Goal: Communication & Community: Answer question/provide support

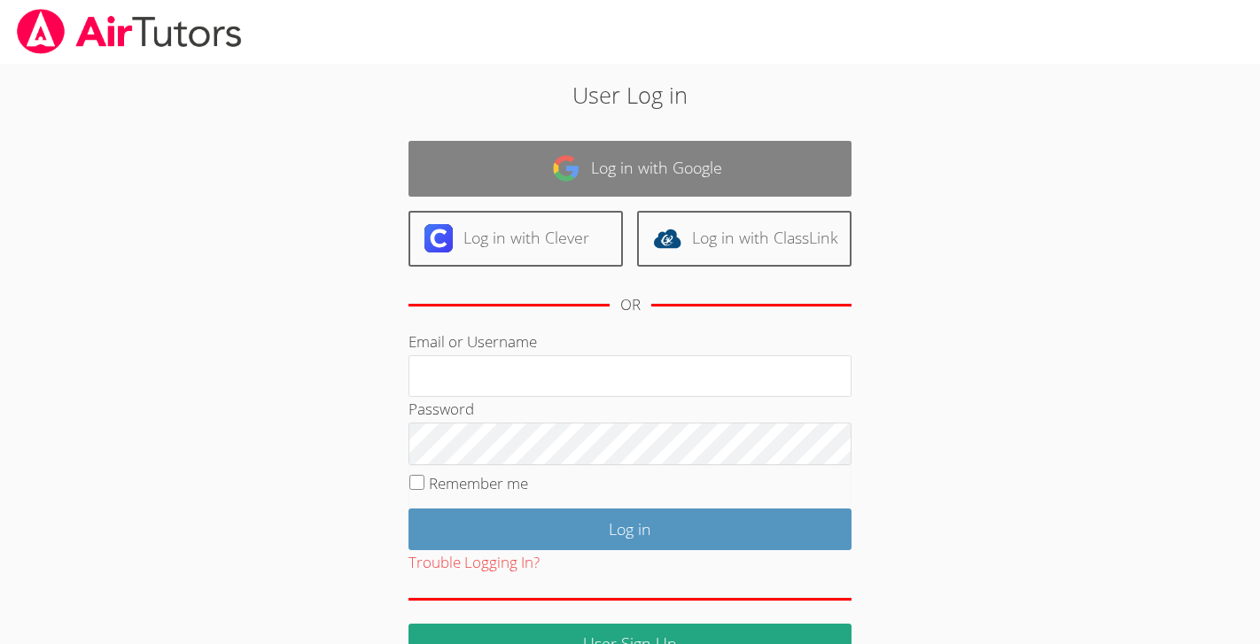
click at [691, 181] on link "Log in with Google" at bounding box center [630, 169] width 443 height 56
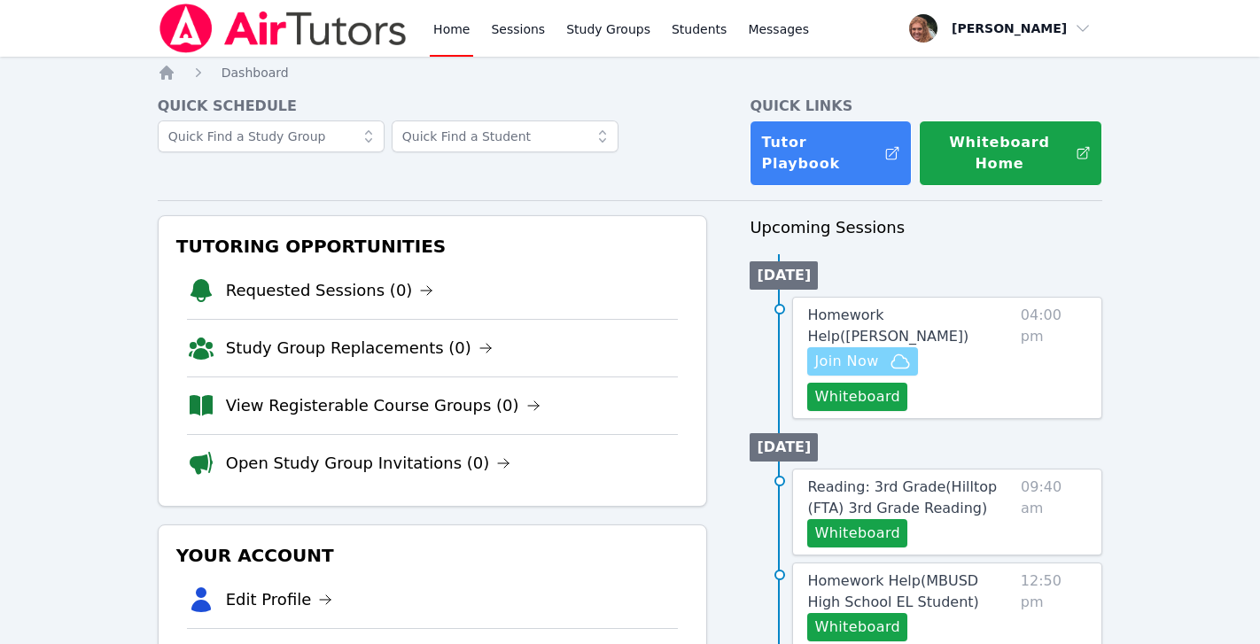
click at [867, 351] on span "Join Now" at bounding box center [846, 361] width 64 height 21
click at [946, 307] on span "Homework Help ( Alivia Dan Tutoring )" at bounding box center [887, 326] width 161 height 38
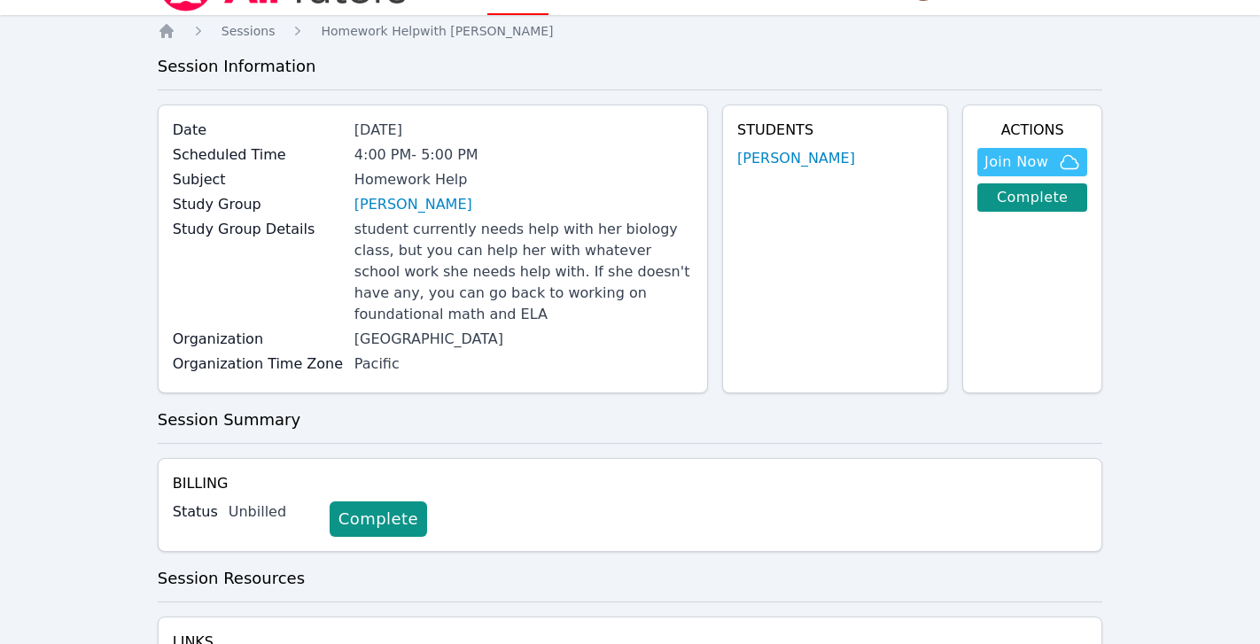
scroll to position [40, 0]
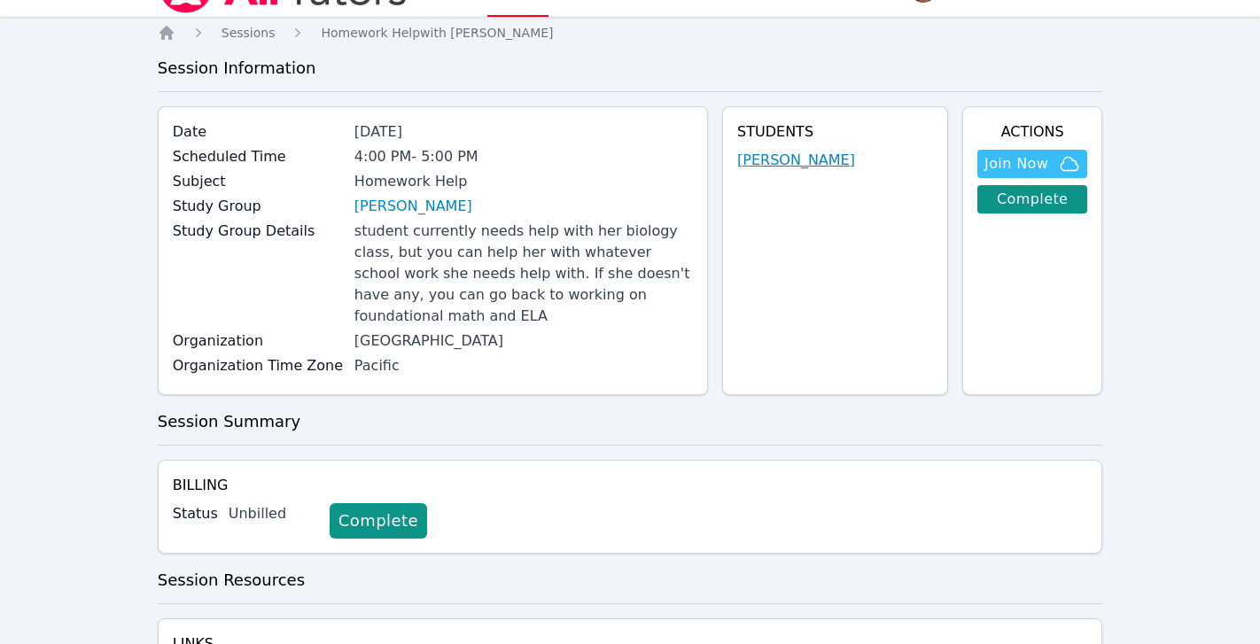
click at [776, 160] on link "[PERSON_NAME]" at bounding box center [796, 160] width 118 height 21
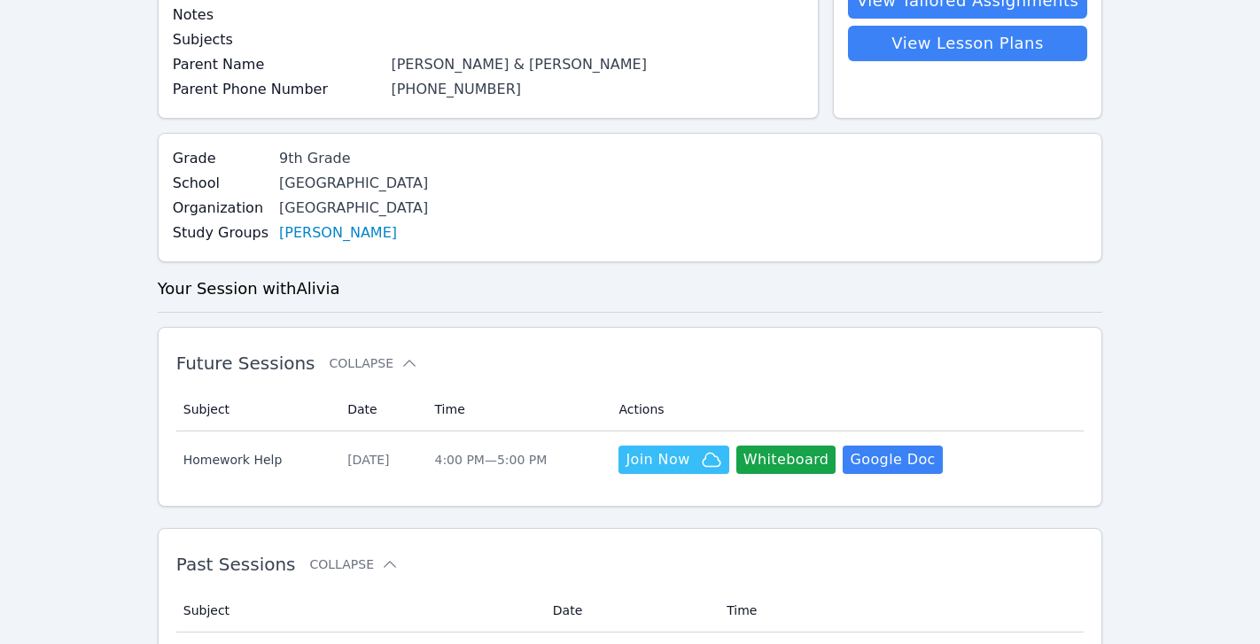
scroll to position [117, 0]
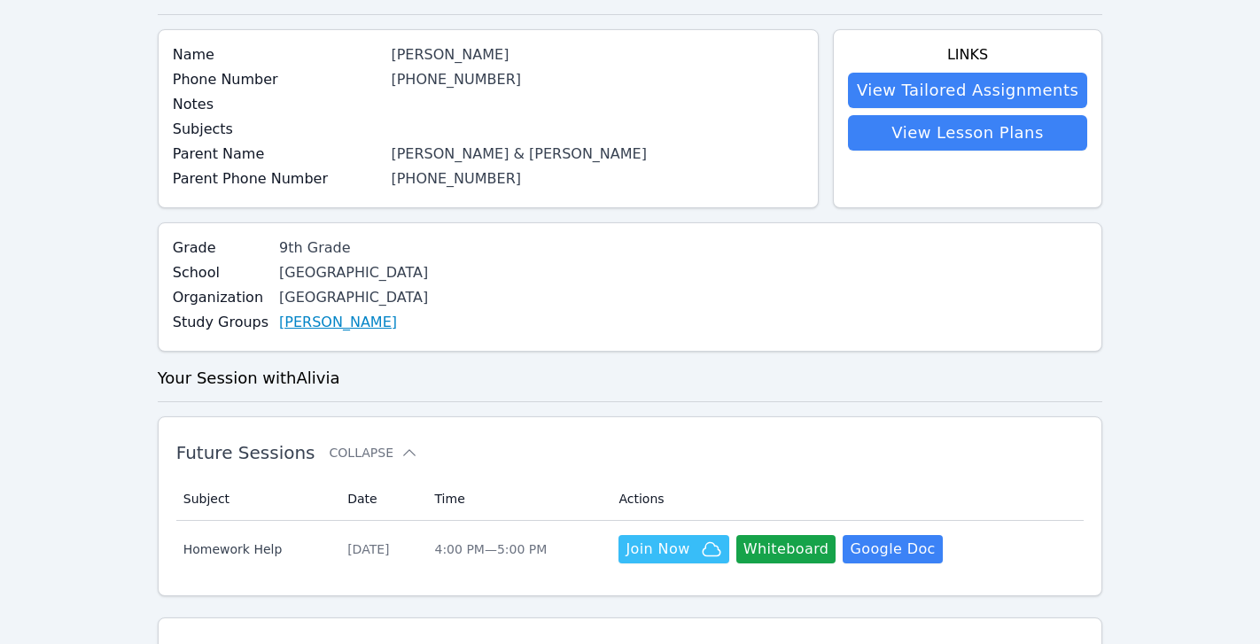
click at [364, 324] on link "[PERSON_NAME]" at bounding box center [338, 322] width 118 height 21
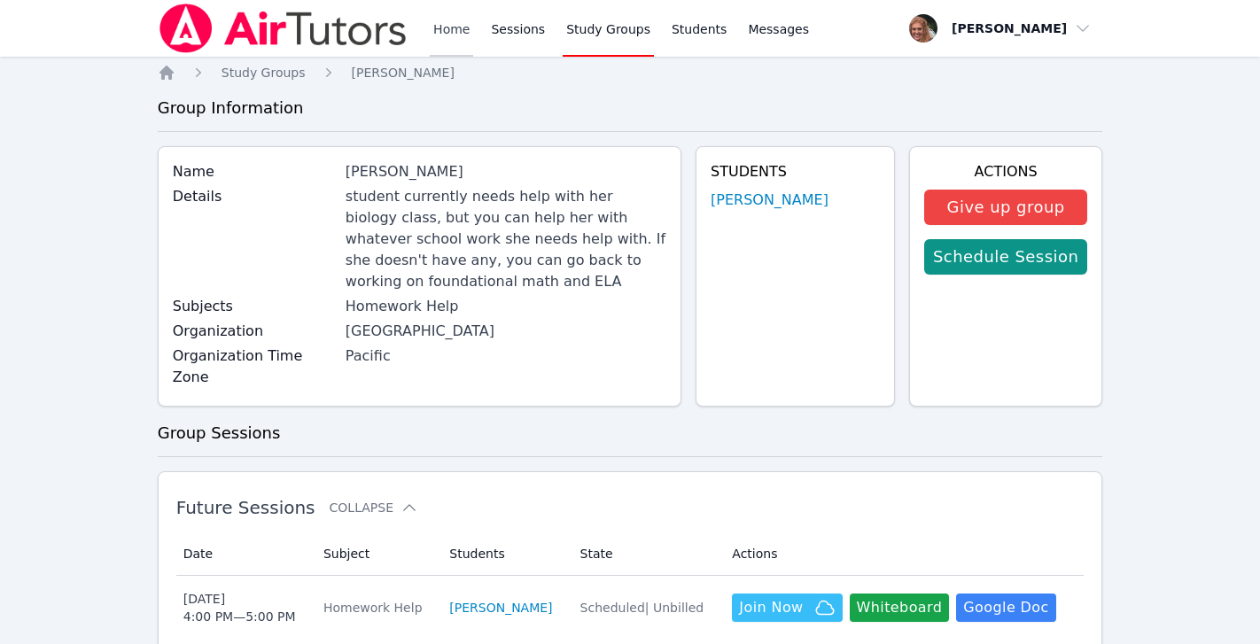
click at [448, 27] on link "Home" at bounding box center [451, 28] width 43 height 57
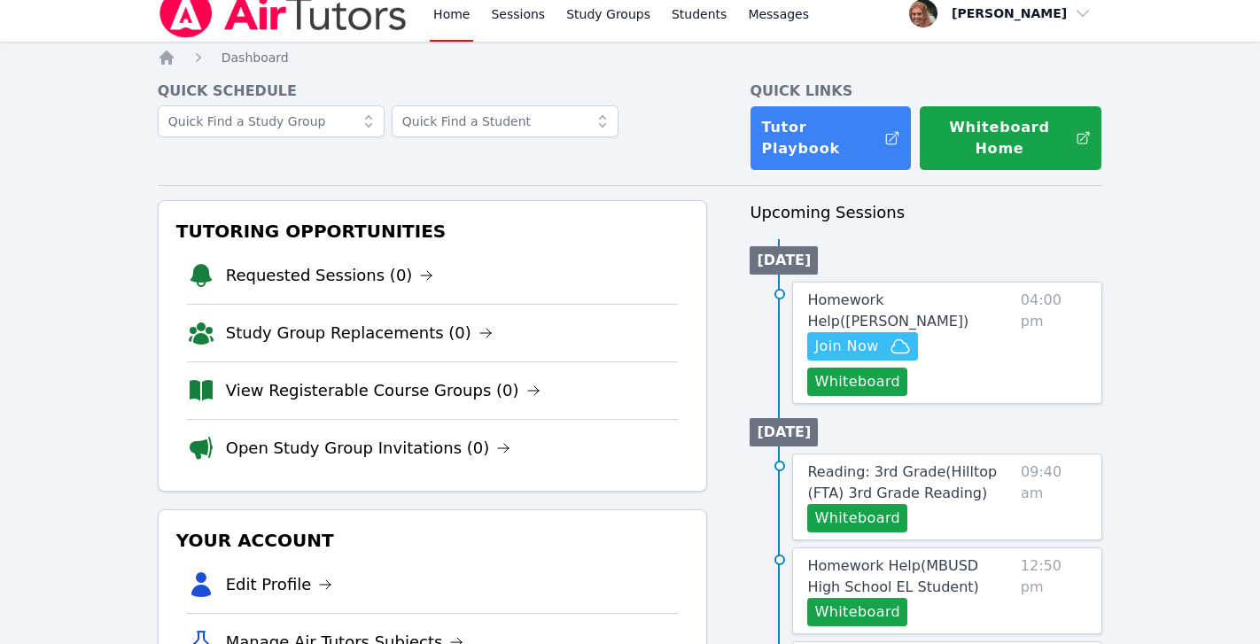
scroll to position [5, 0]
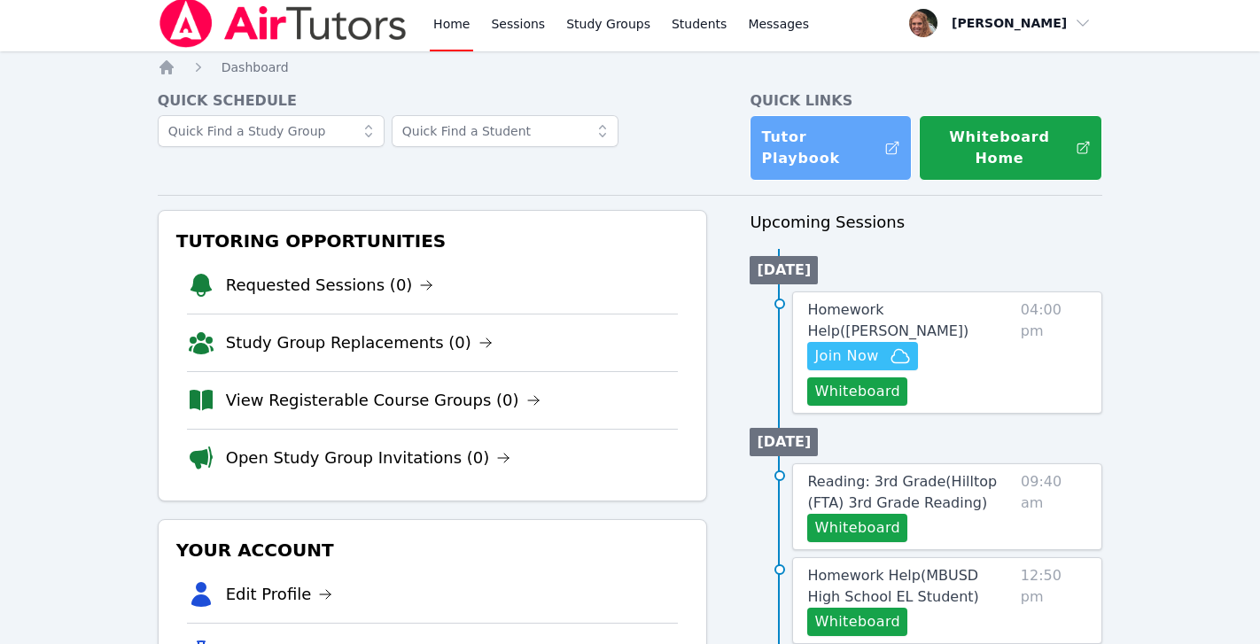
click at [886, 142] on icon at bounding box center [892, 148] width 13 height 13
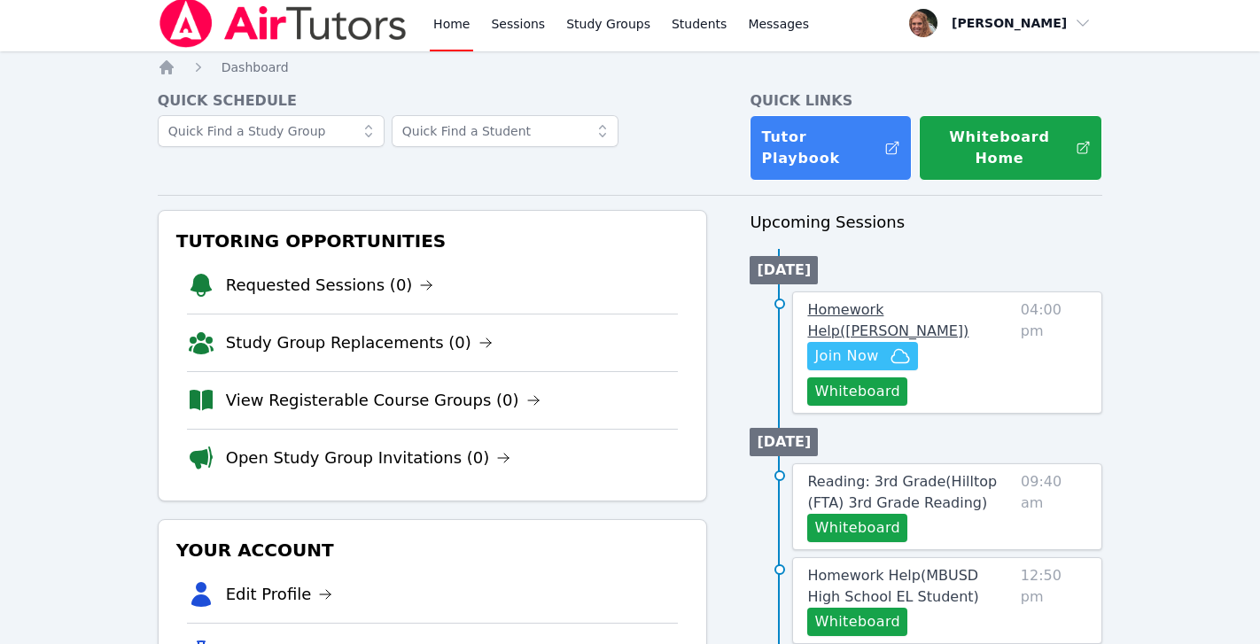
click at [941, 301] on span "Homework Help ( Alivia Dan Tutoring )" at bounding box center [887, 320] width 161 height 38
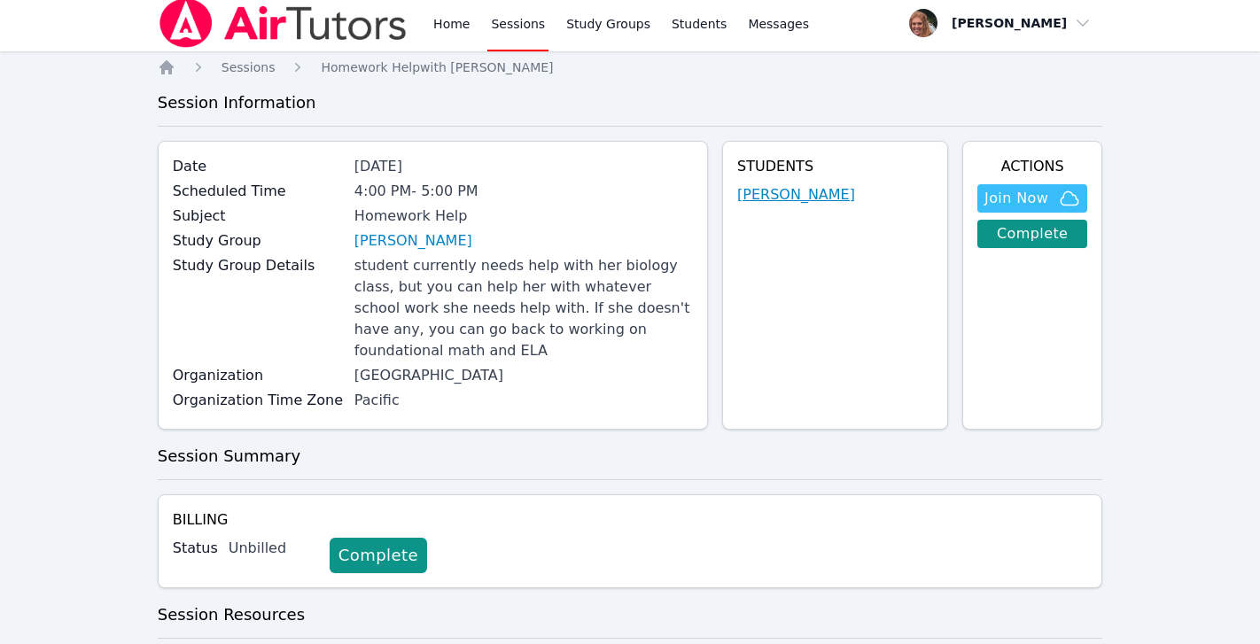
click at [790, 198] on link "[PERSON_NAME]" at bounding box center [796, 194] width 118 height 21
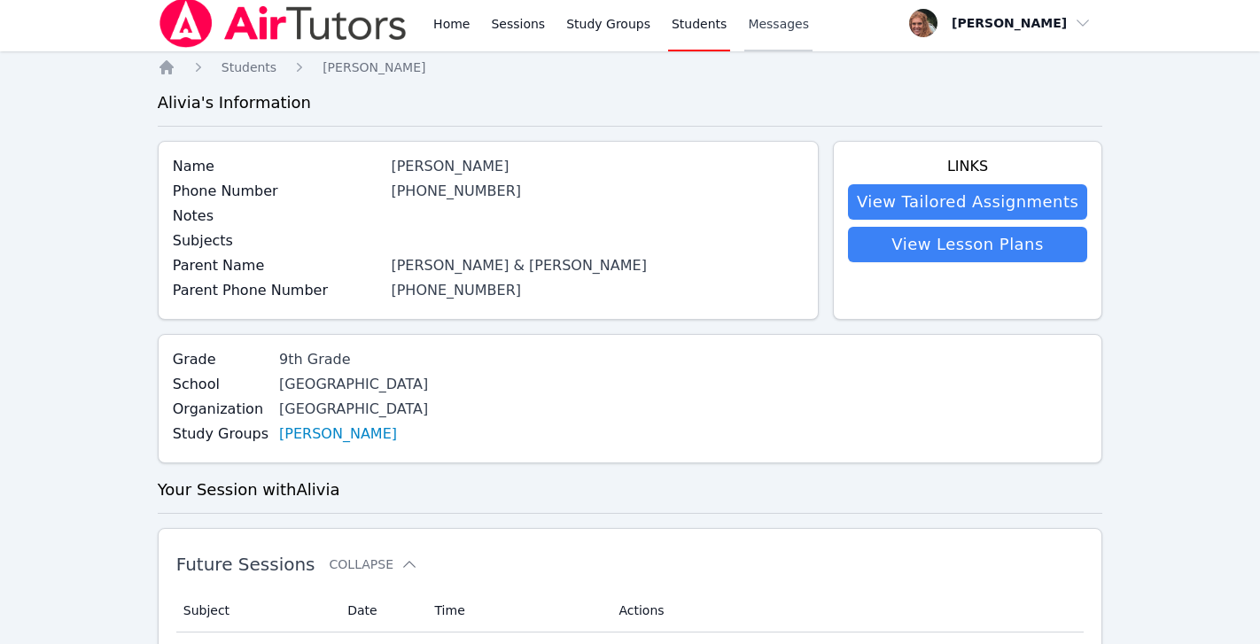
click at [778, 24] on span "Messages" at bounding box center [778, 24] width 61 height 18
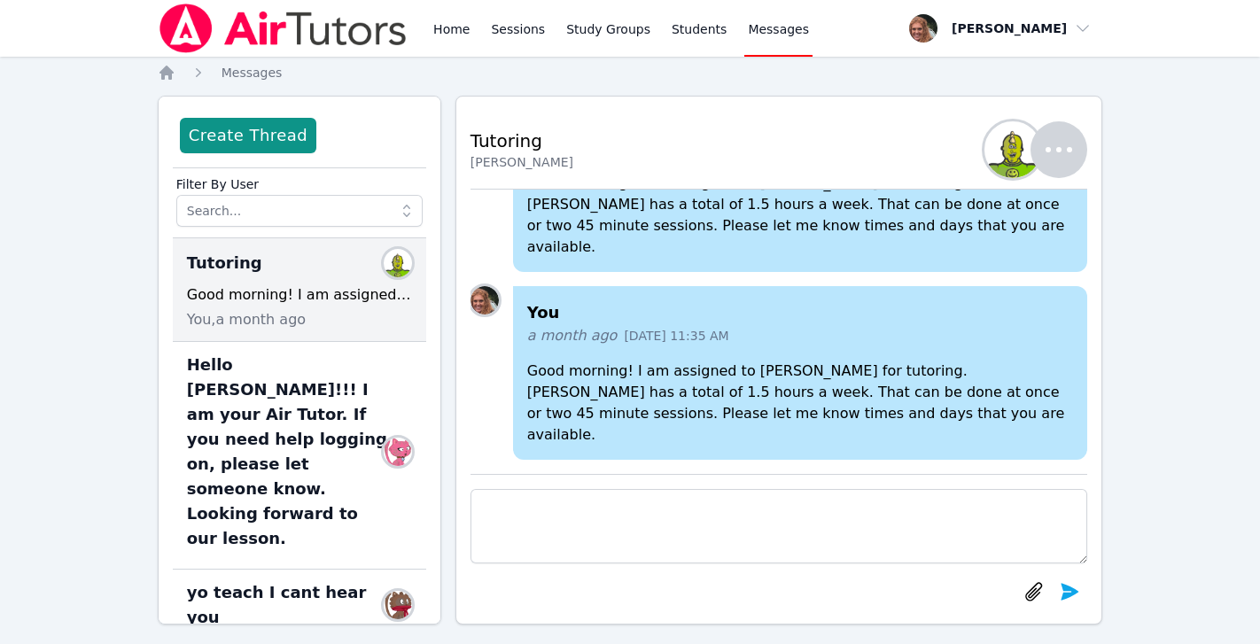
click at [301, 227] on div "Filter By User" at bounding box center [299, 203] width 253 height 70
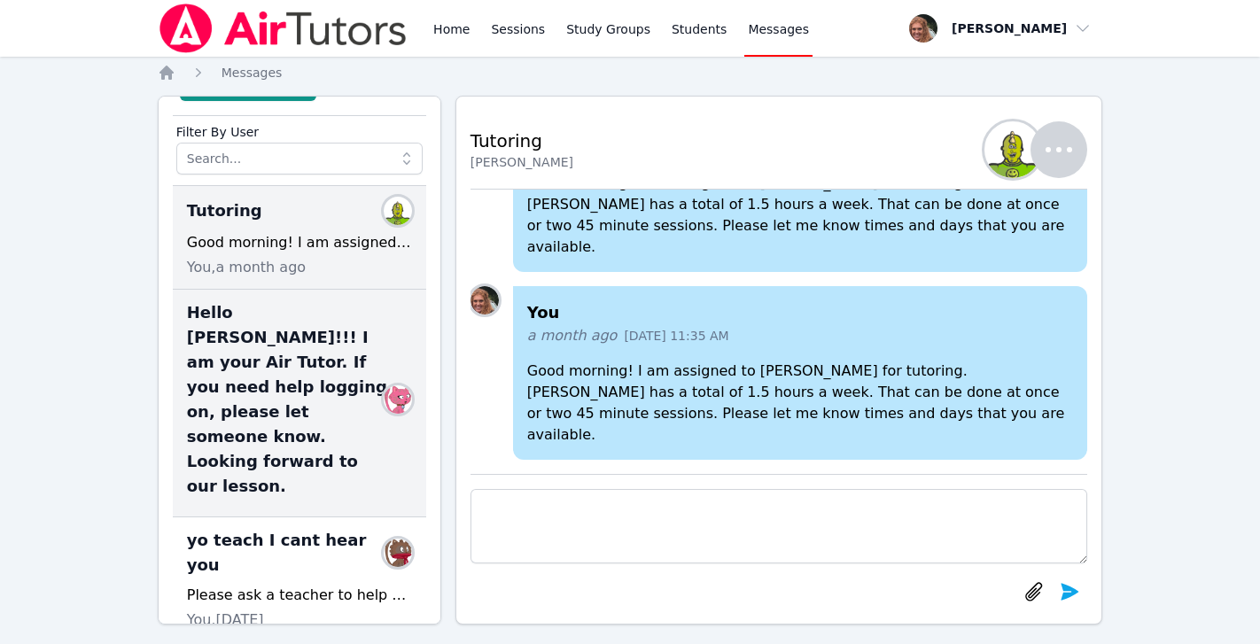
scroll to position [83, 0]
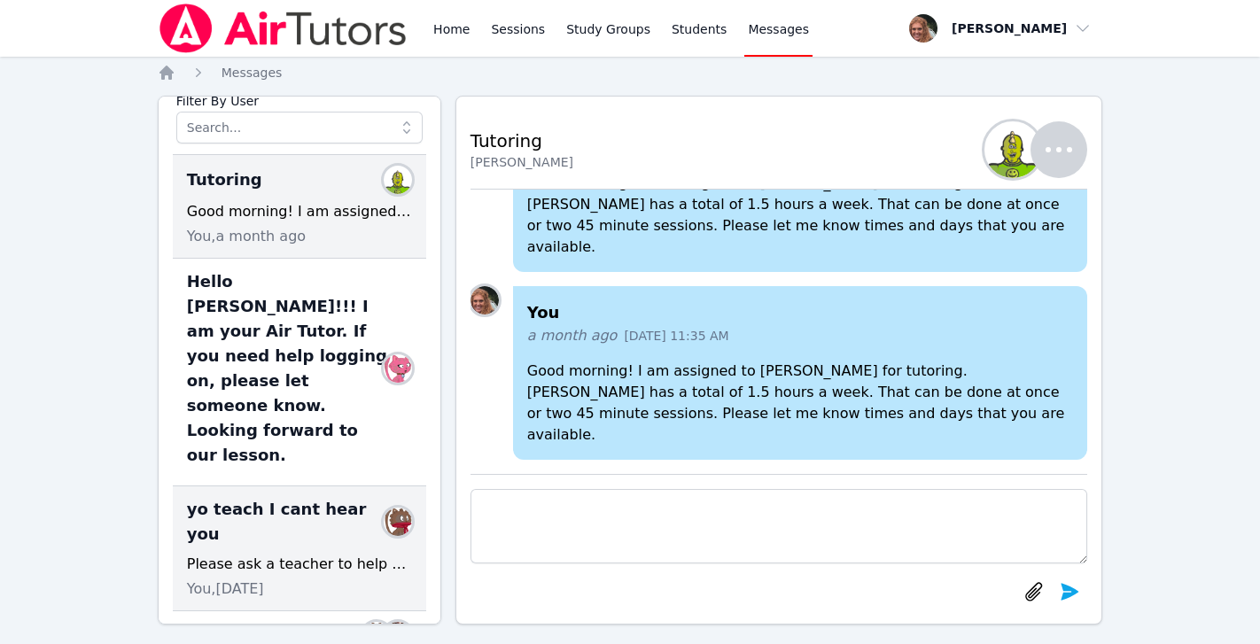
click at [275, 554] on div "Please ask a teacher to help you." at bounding box center [299, 564] width 225 height 21
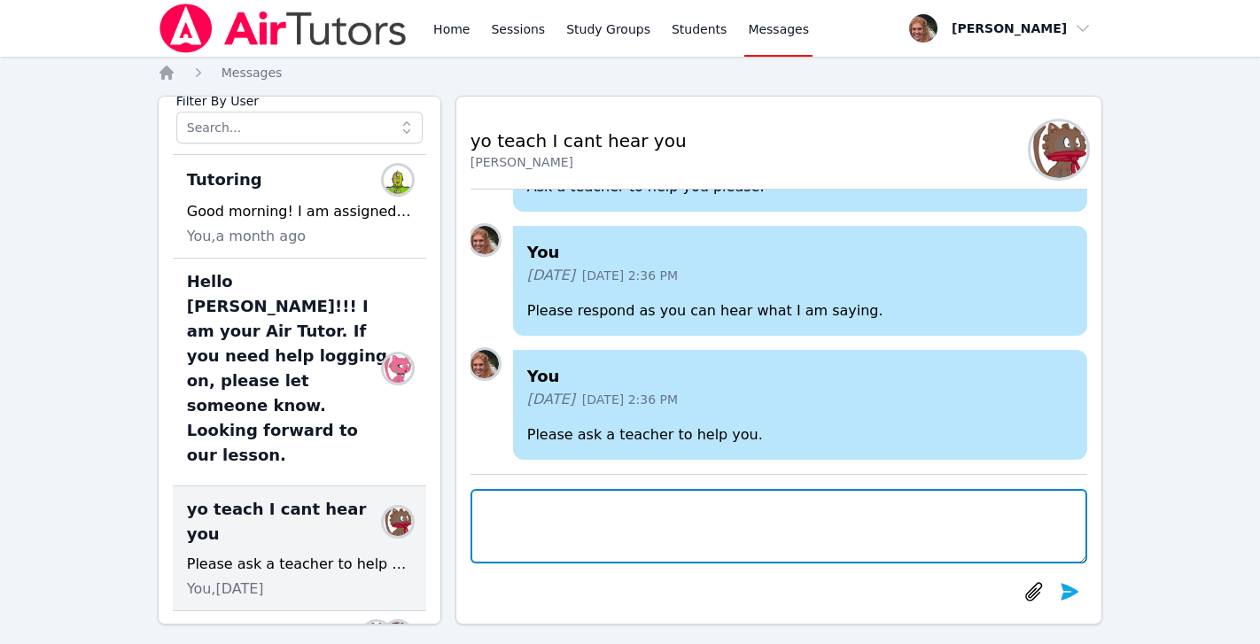
click at [523, 542] on textarea at bounding box center [780, 526] width 618 height 74
type textarea "Hello [PERSON_NAME]! I was just checking in and see if you can log into your tu…"
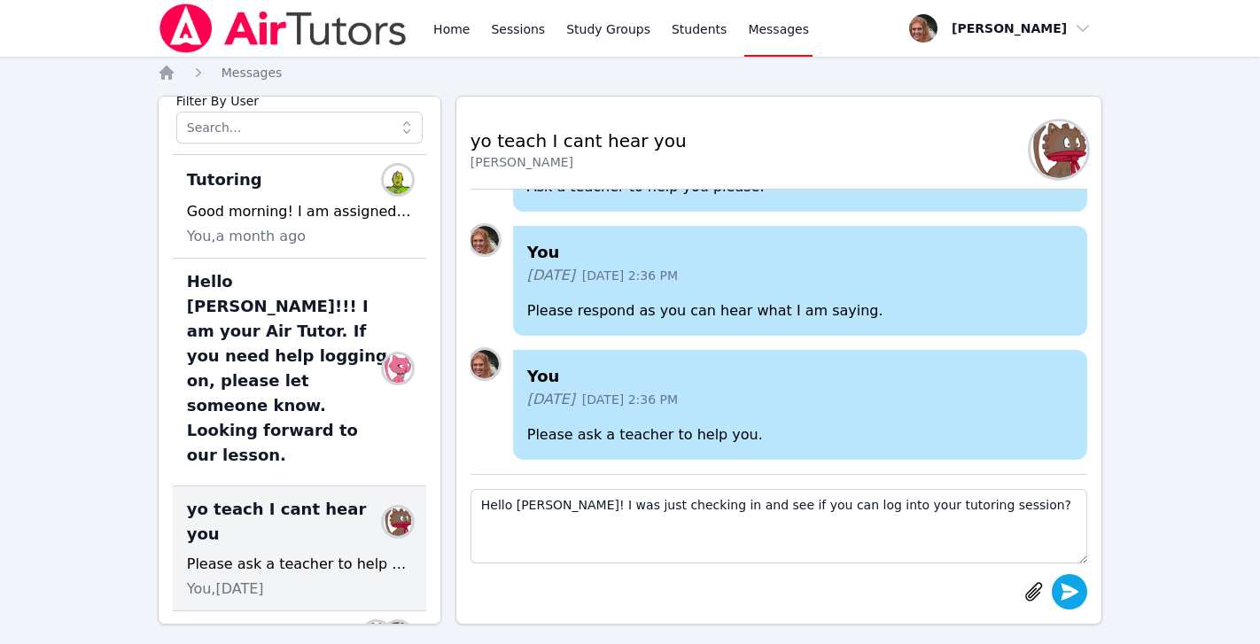
click at [1072, 596] on icon "submit" at bounding box center [1071, 591] width 18 height 17
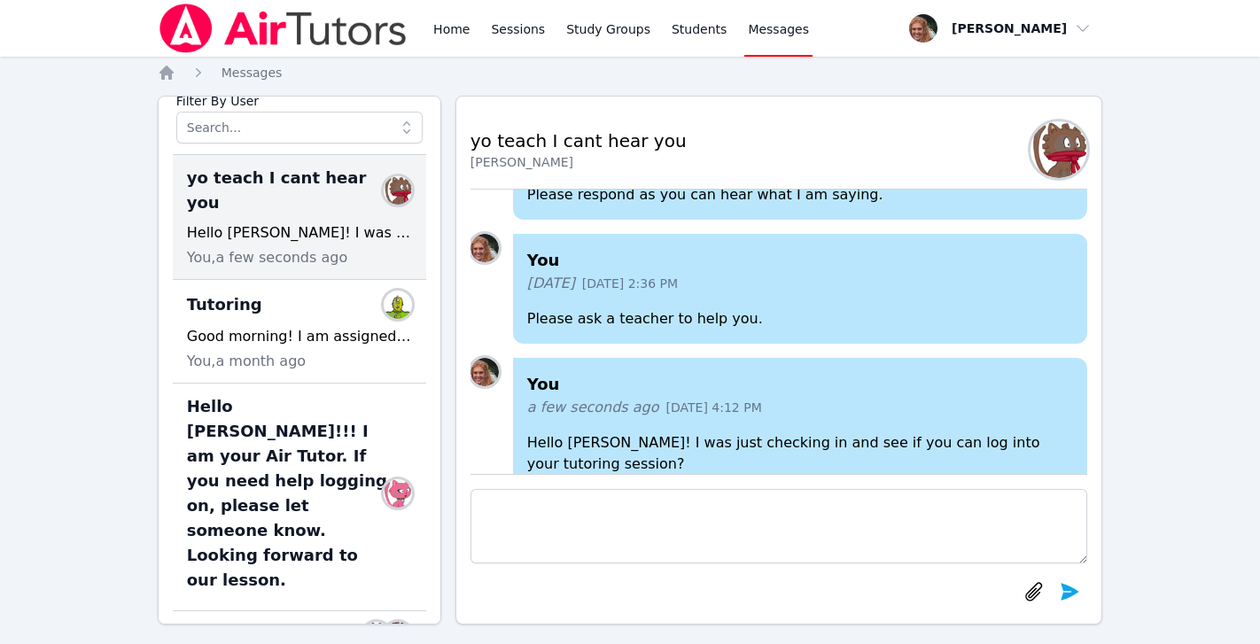
scroll to position [-23, 0]
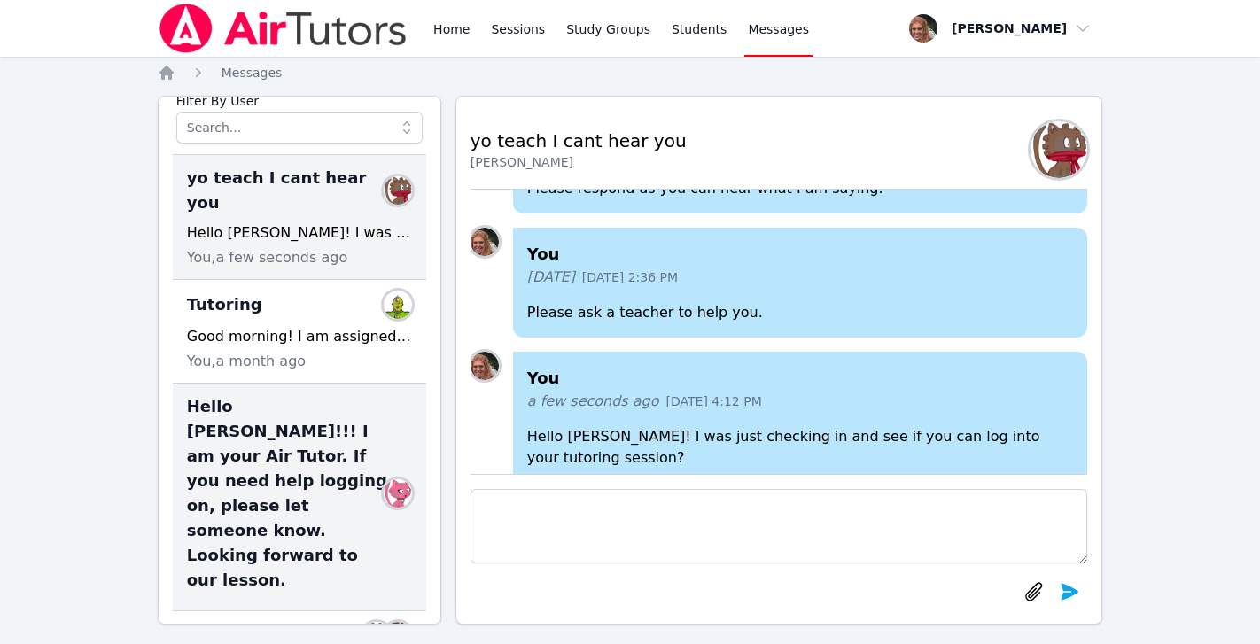
click at [283, 427] on span "Hello Raven!!! I am your Air Tutor. If you need help logging on, please let som…" at bounding box center [289, 493] width 204 height 199
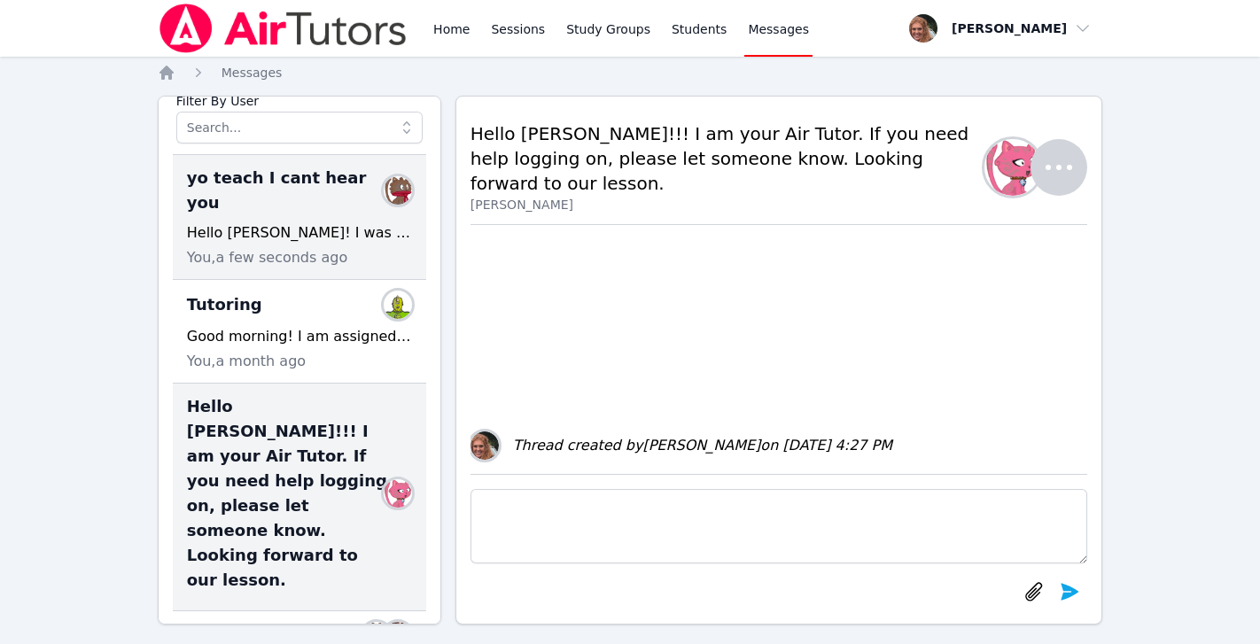
click at [284, 222] on div "Hello [PERSON_NAME]! I was just checking in and see if you can log into your tu…" at bounding box center [299, 232] width 225 height 21
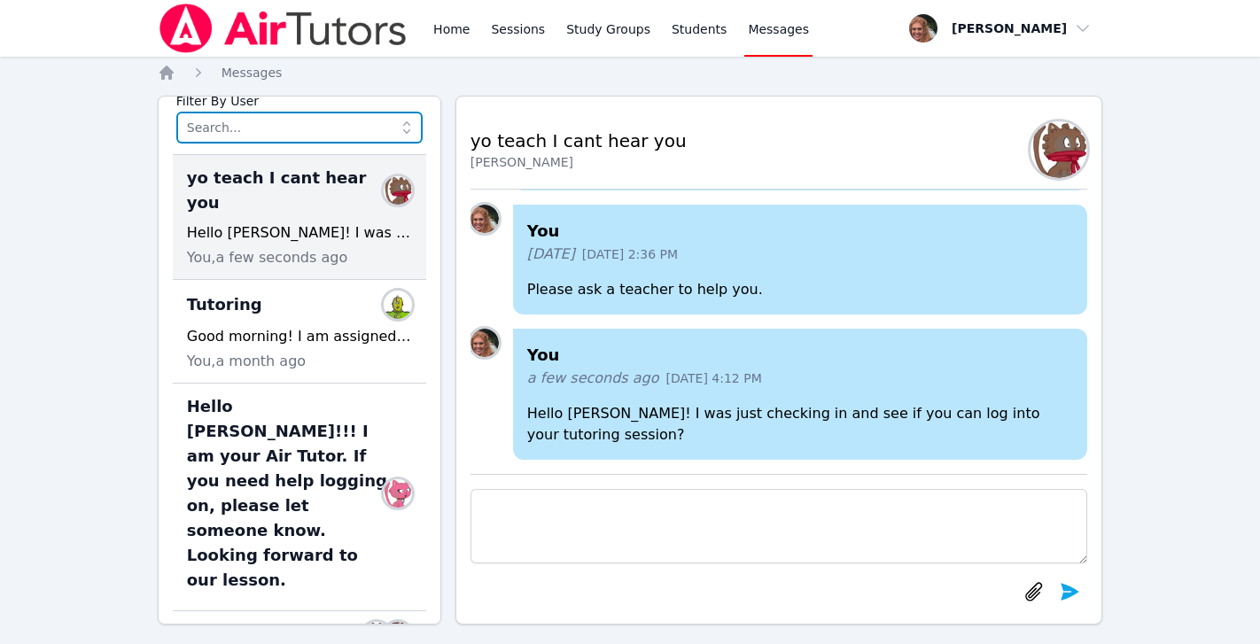
click at [344, 130] on input "text" at bounding box center [299, 128] width 246 height 32
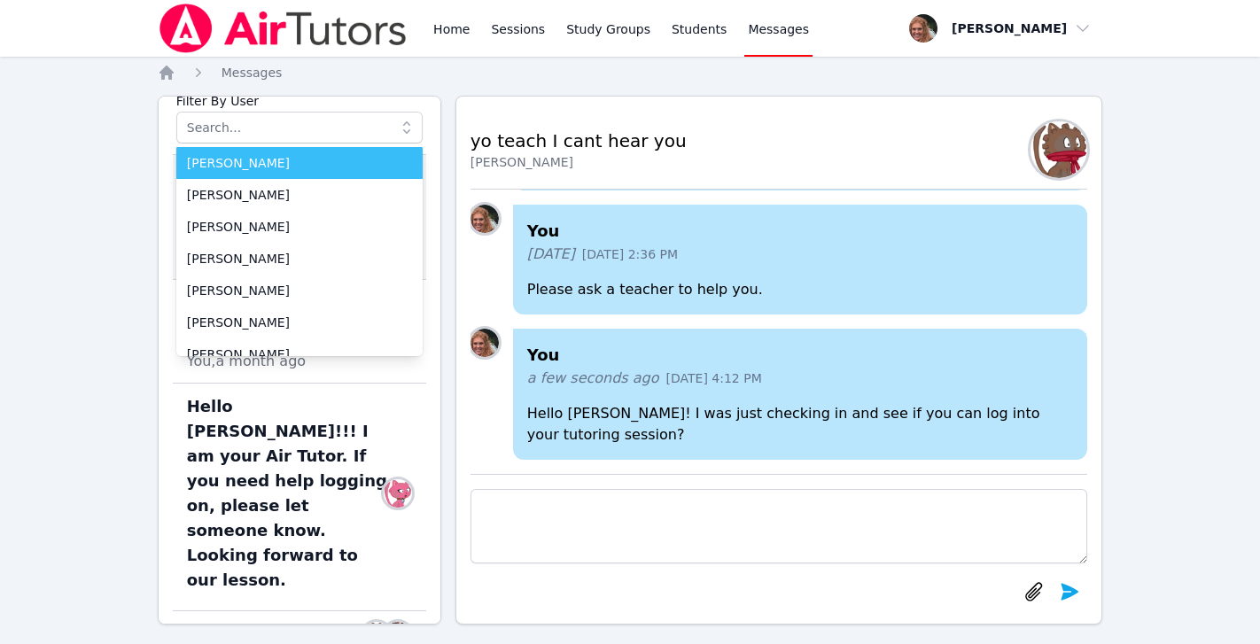
click at [327, 160] on span "[PERSON_NAME]" at bounding box center [299, 163] width 225 height 18
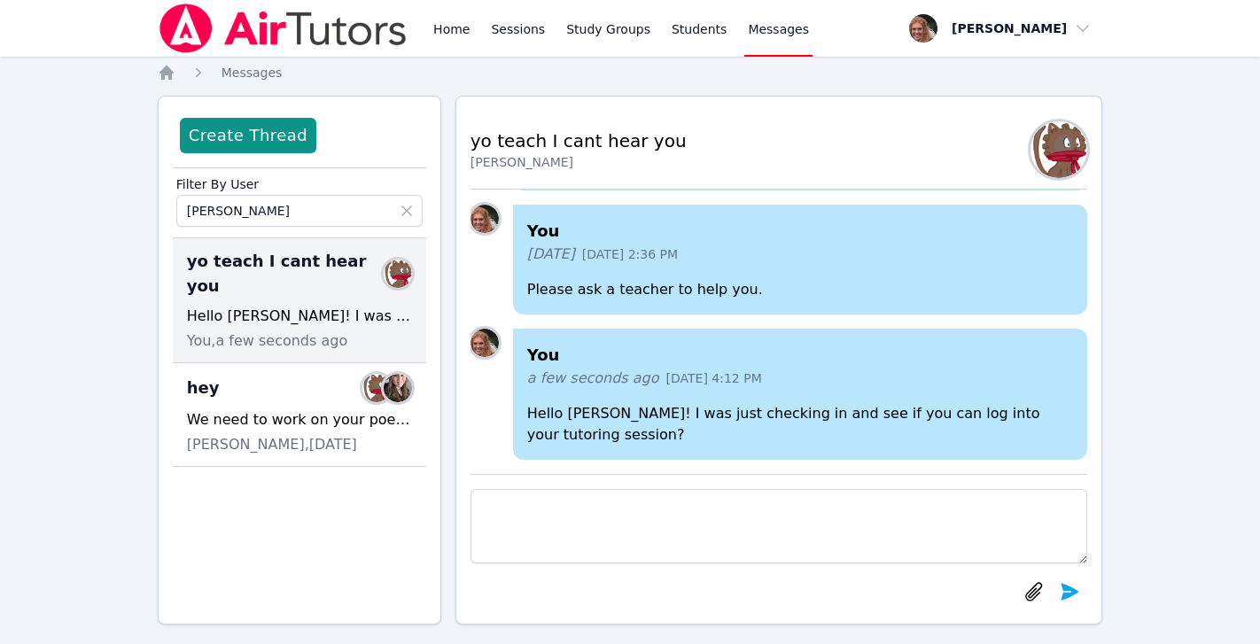
click at [686, 530] on textarea at bounding box center [780, 526] width 618 height 74
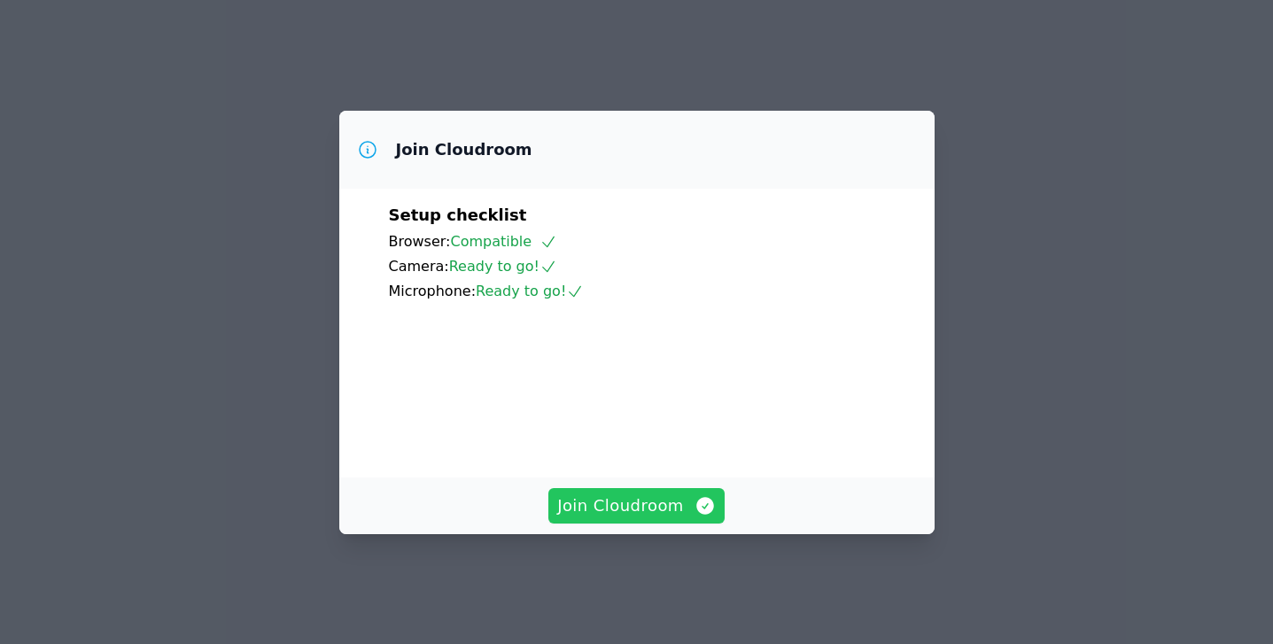
click at [649, 518] on span "Join Cloudroom" at bounding box center [636, 506] width 159 height 25
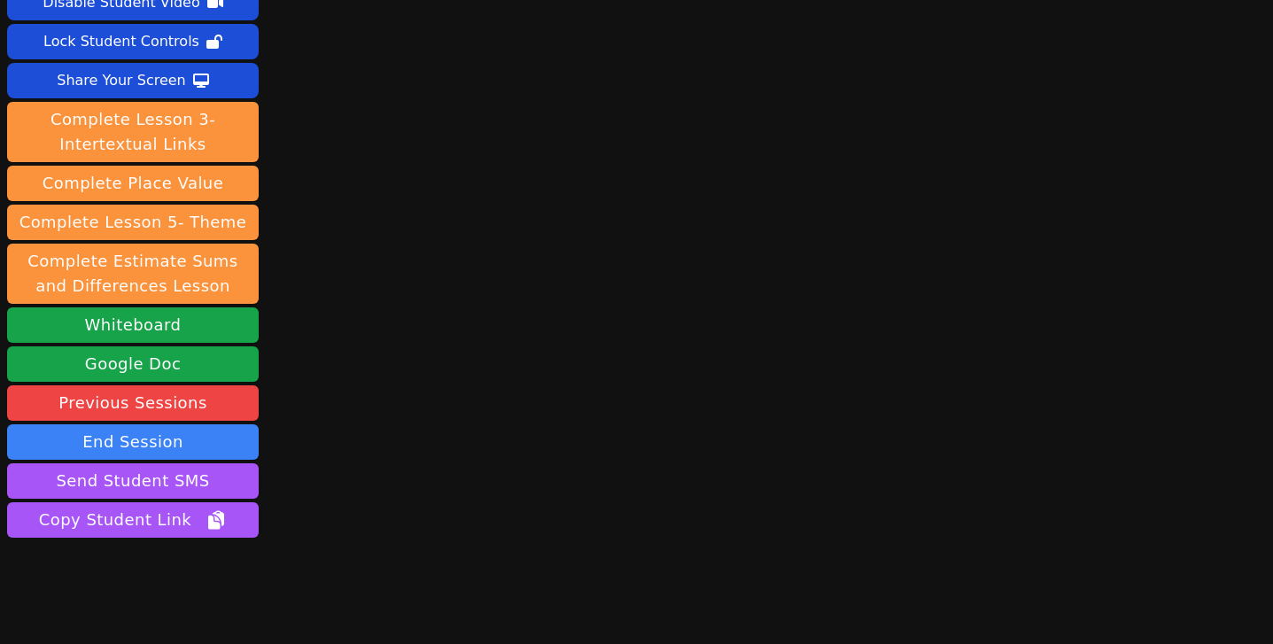
scroll to position [136, 0]
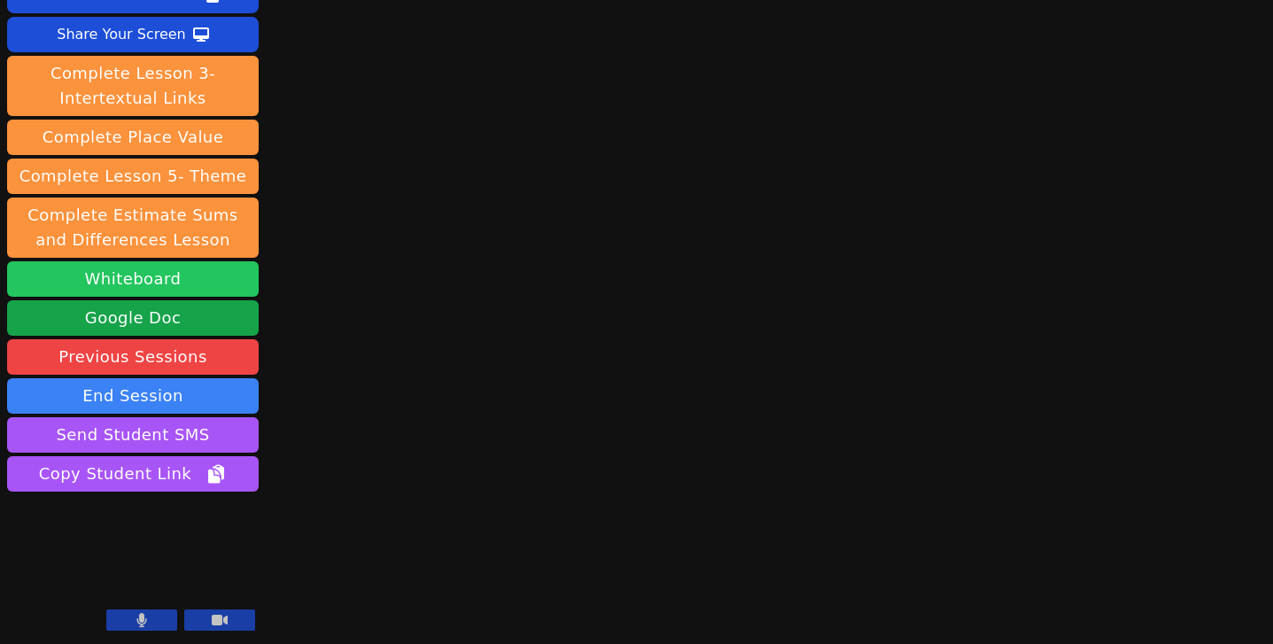
click at [152, 280] on button "Whiteboard" at bounding box center [133, 278] width 252 height 35
click at [152, 626] on button at bounding box center [141, 620] width 71 height 21
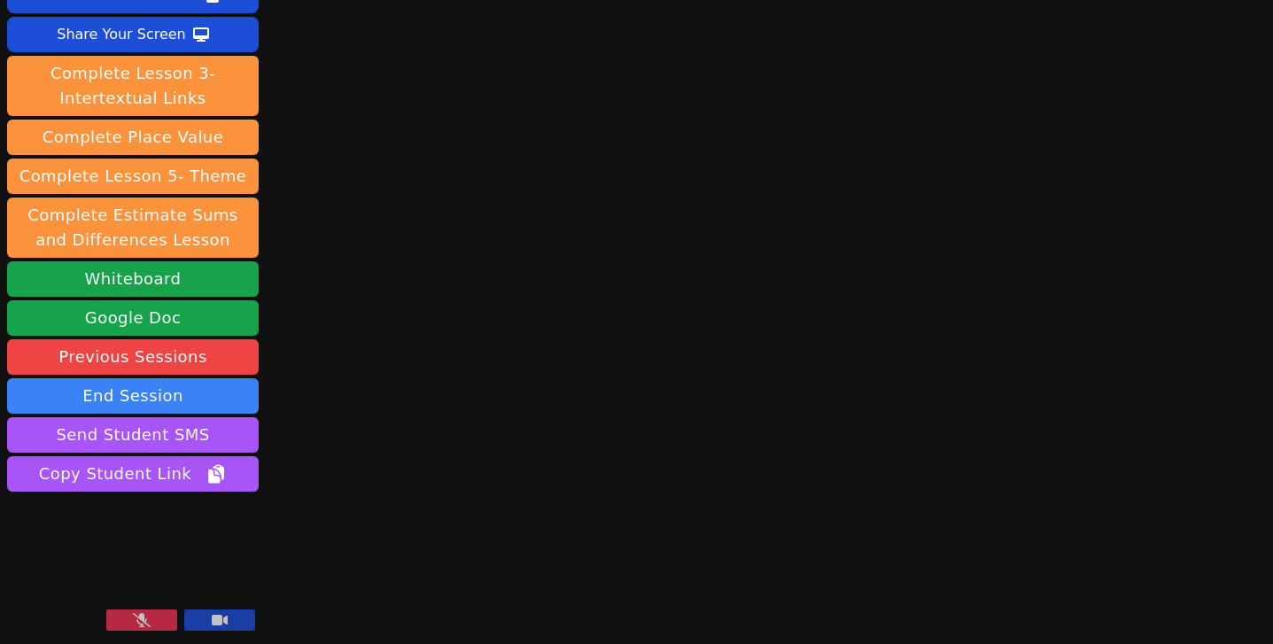
click at [152, 626] on button at bounding box center [141, 620] width 71 height 21
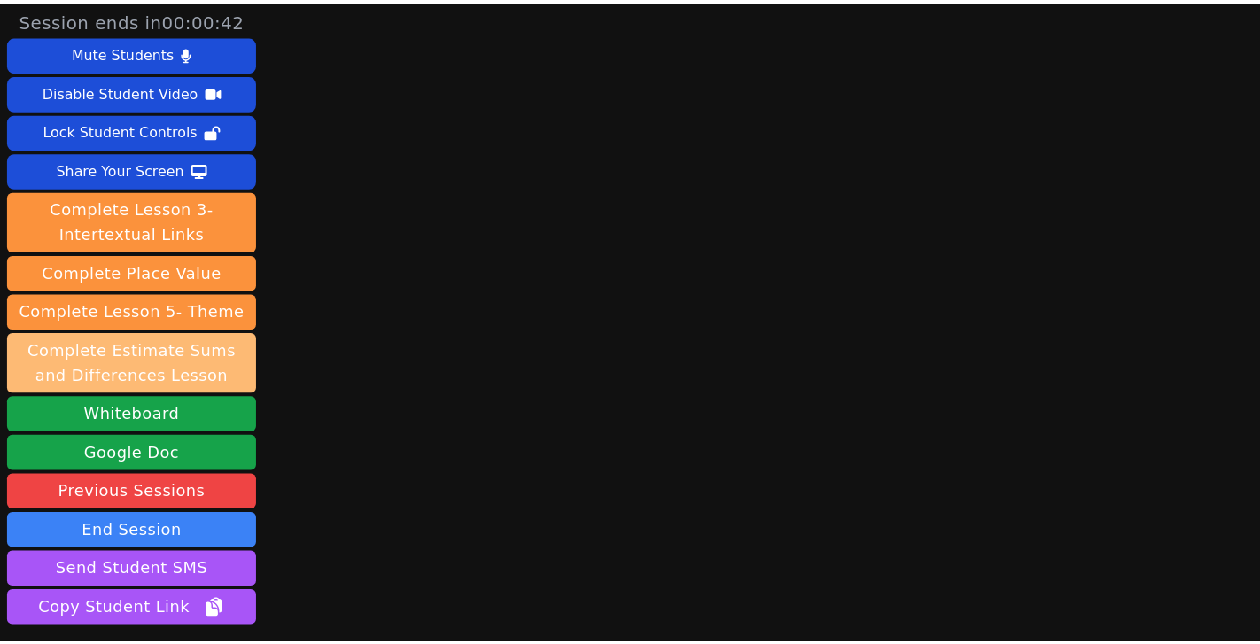
scroll to position [37, 0]
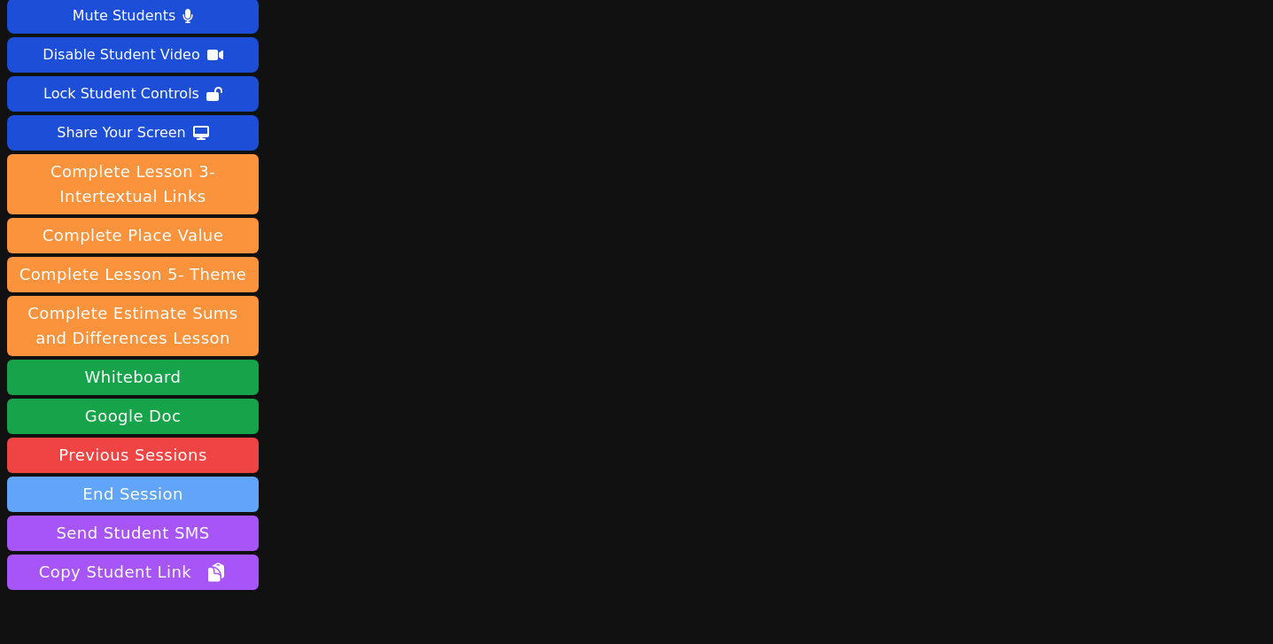
click at [162, 495] on button "End Session" at bounding box center [133, 494] width 252 height 35
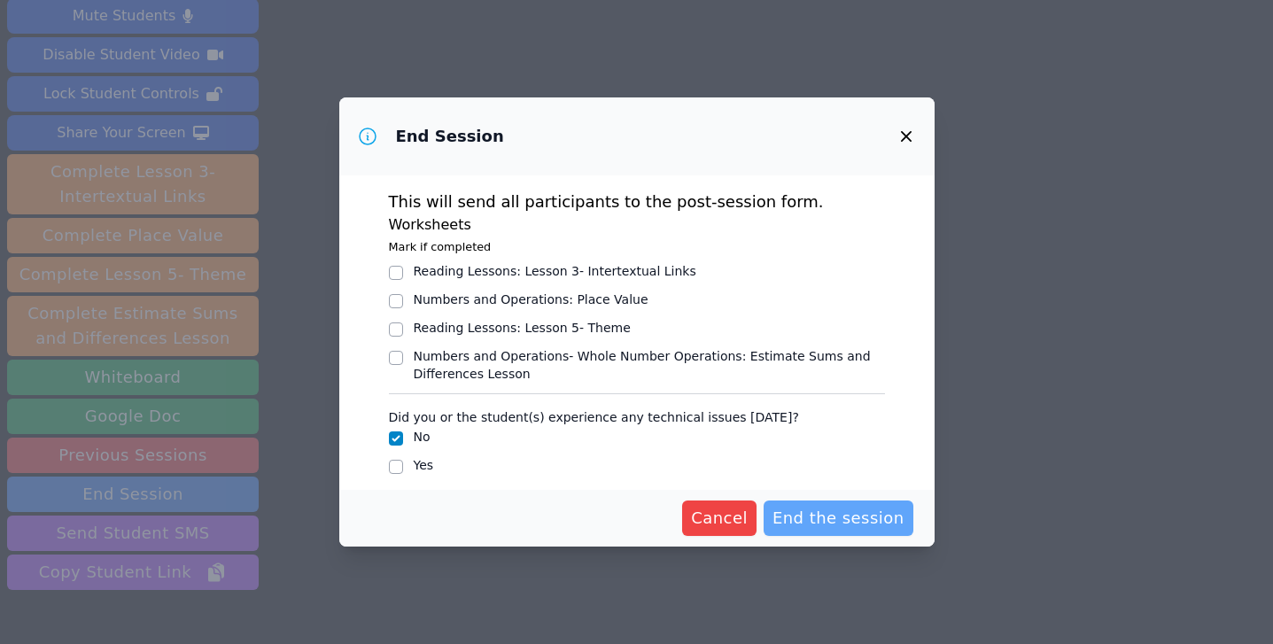
click at [818, 512] on span "End the session" at bounding box center [839, 518] width 132 height 25
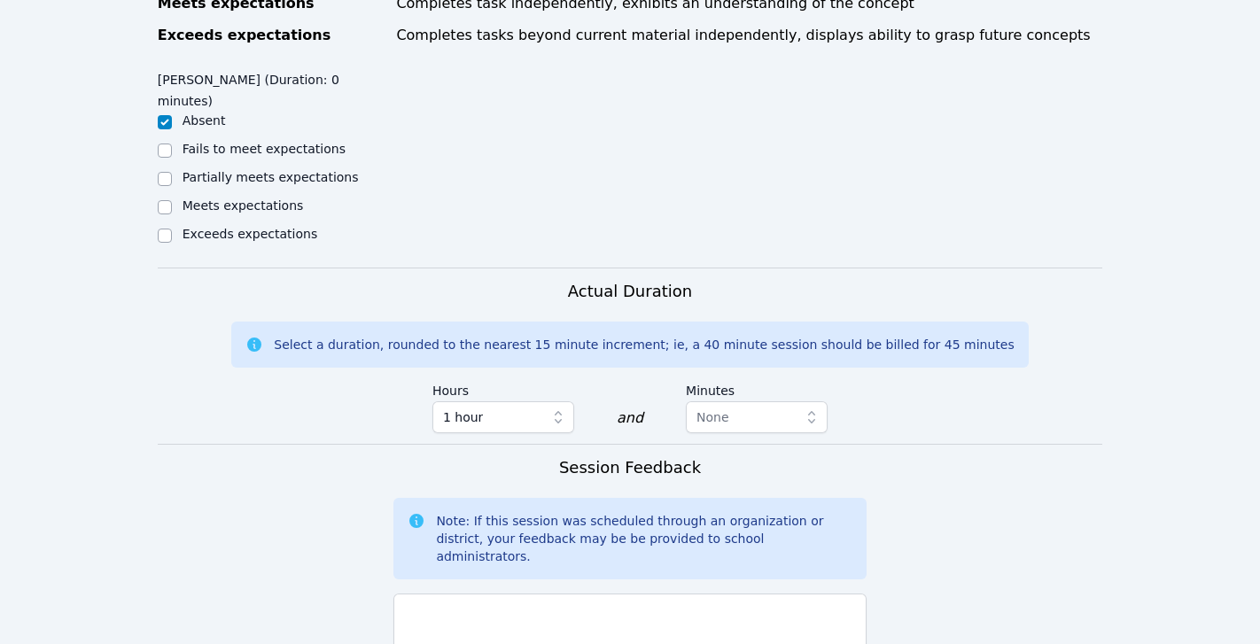
scroll to position [975, 0]
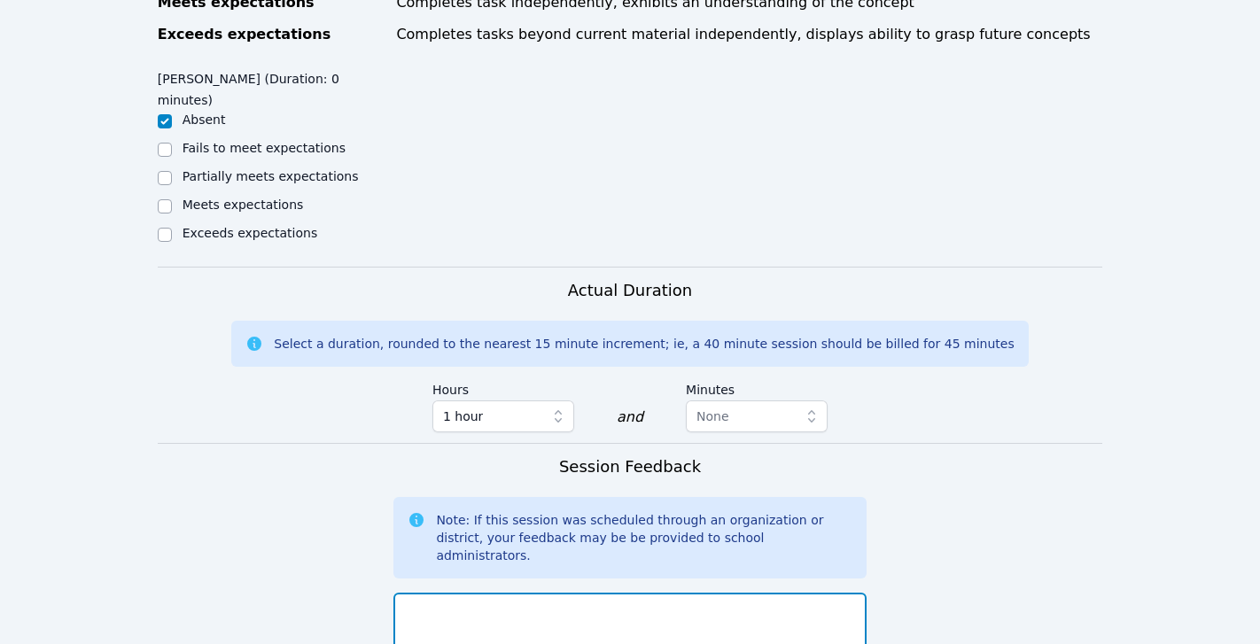
click at [782, 593] on textarea at bounding box center [629, 641] width 472 height 96
type textarea "No student"
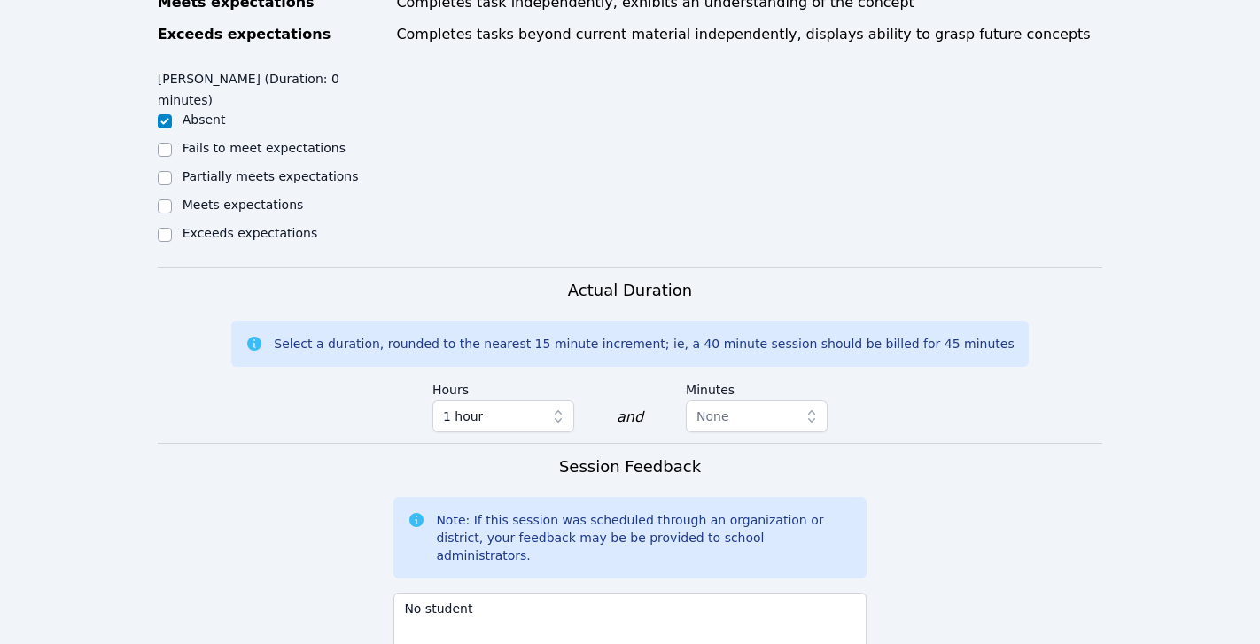
scroll to position [1250, 0]
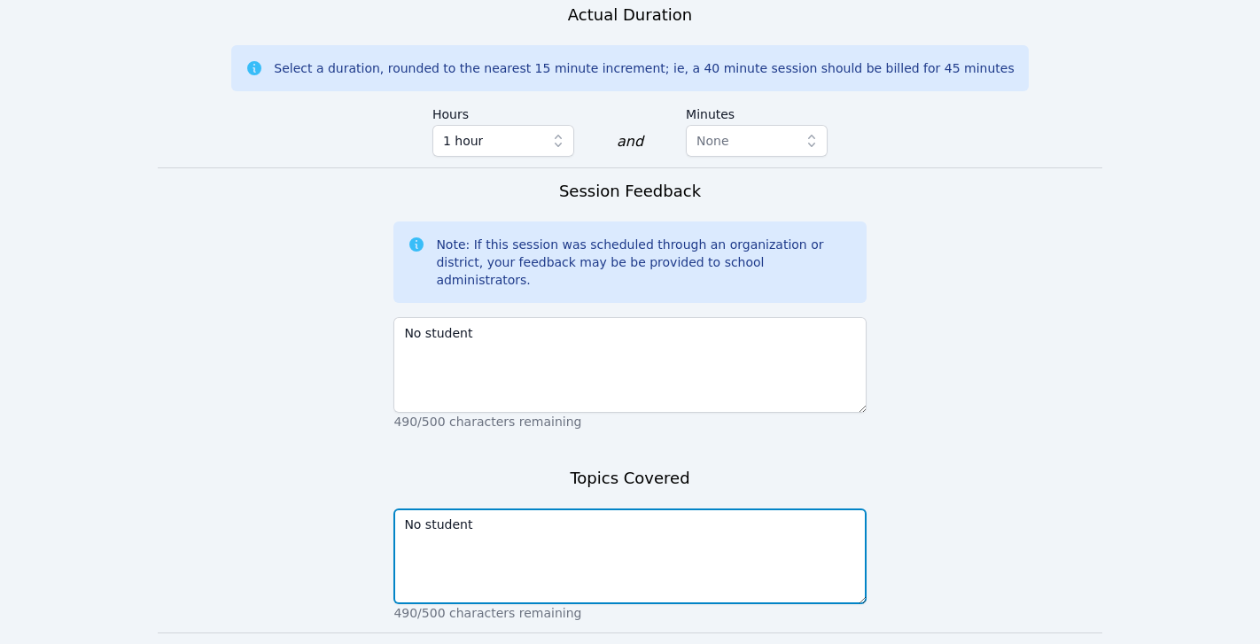
type textarea "No student"
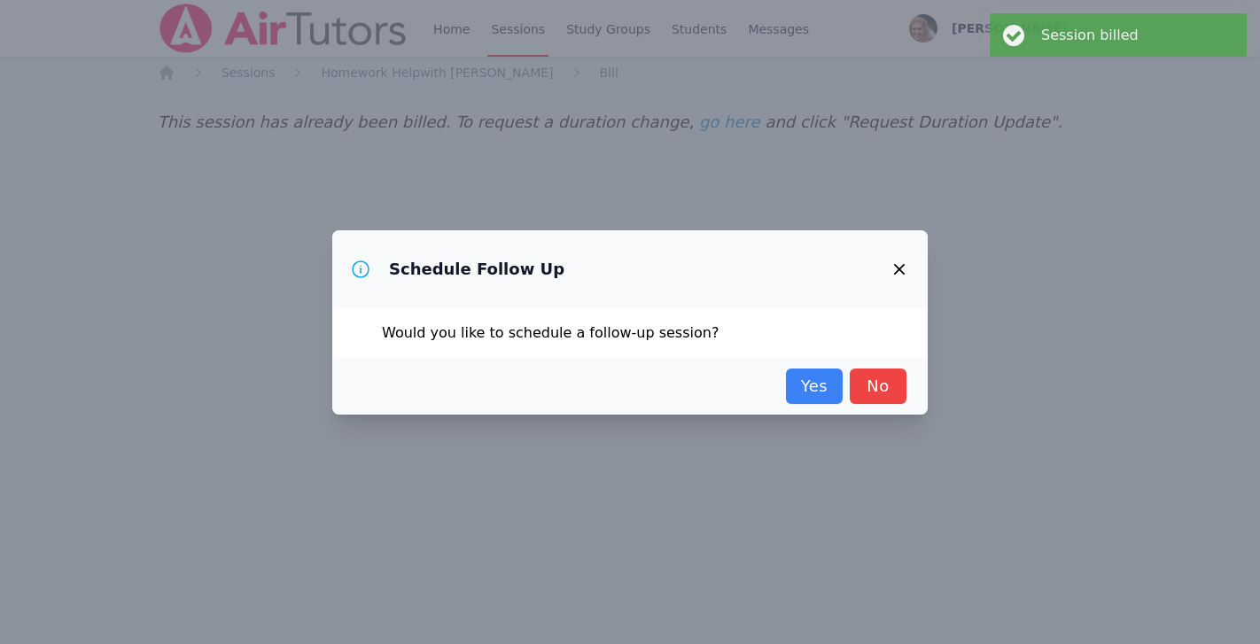
scroll to position [0, 0]
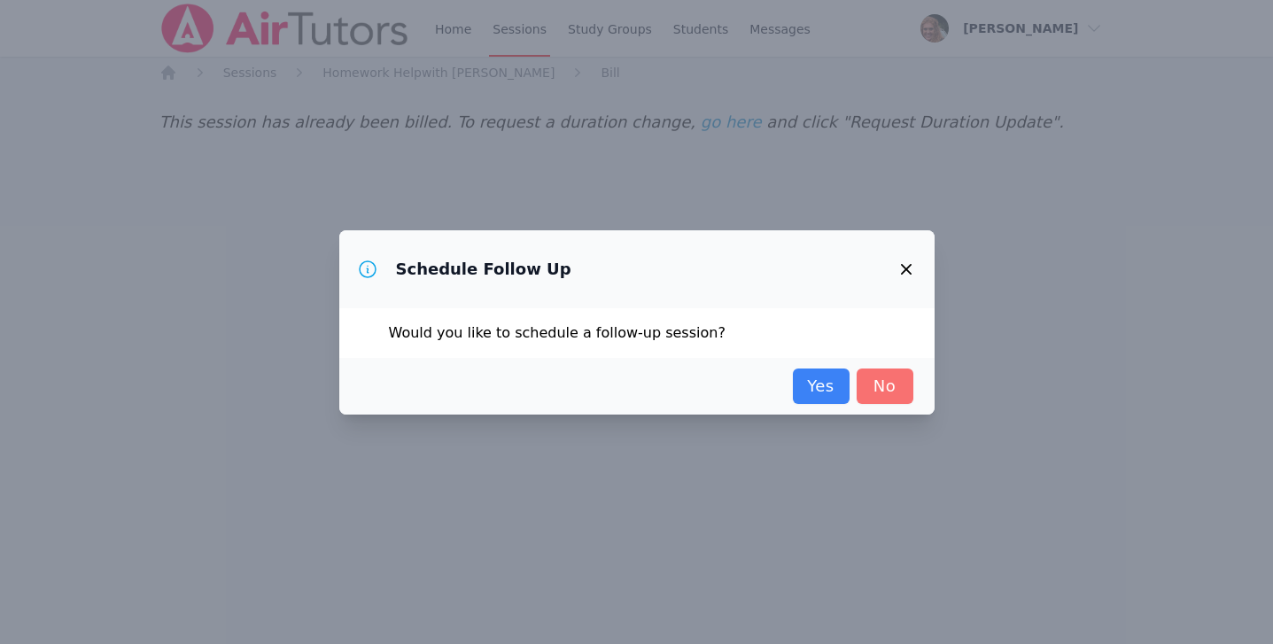
click at [890, 394] on link "No" at bounding box center [885, 386] width 57 height 35
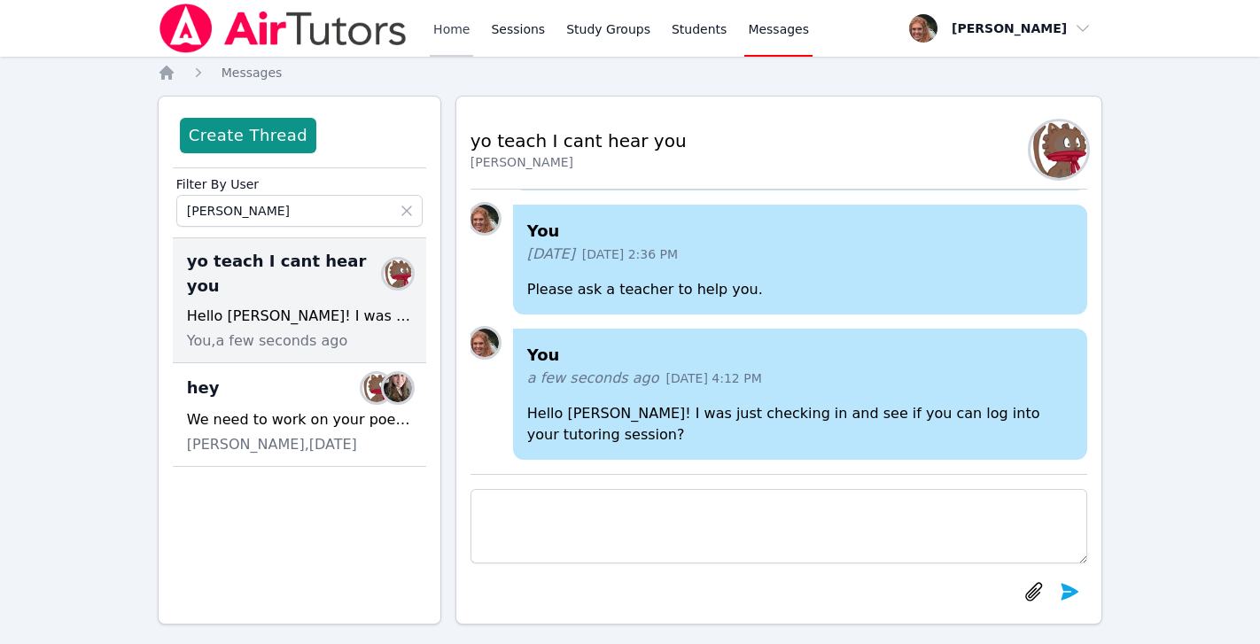
click at [439, 33] on link "Home" at bounding box center [451, 28] width 43 height 57
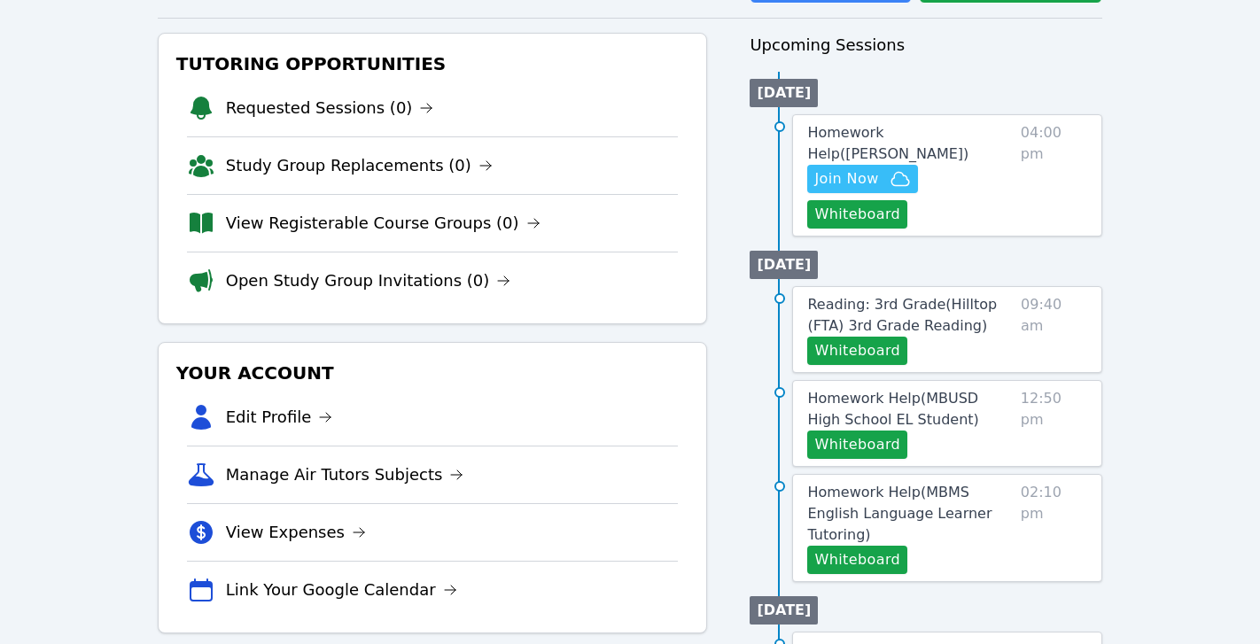
scroll to position [184, 0]
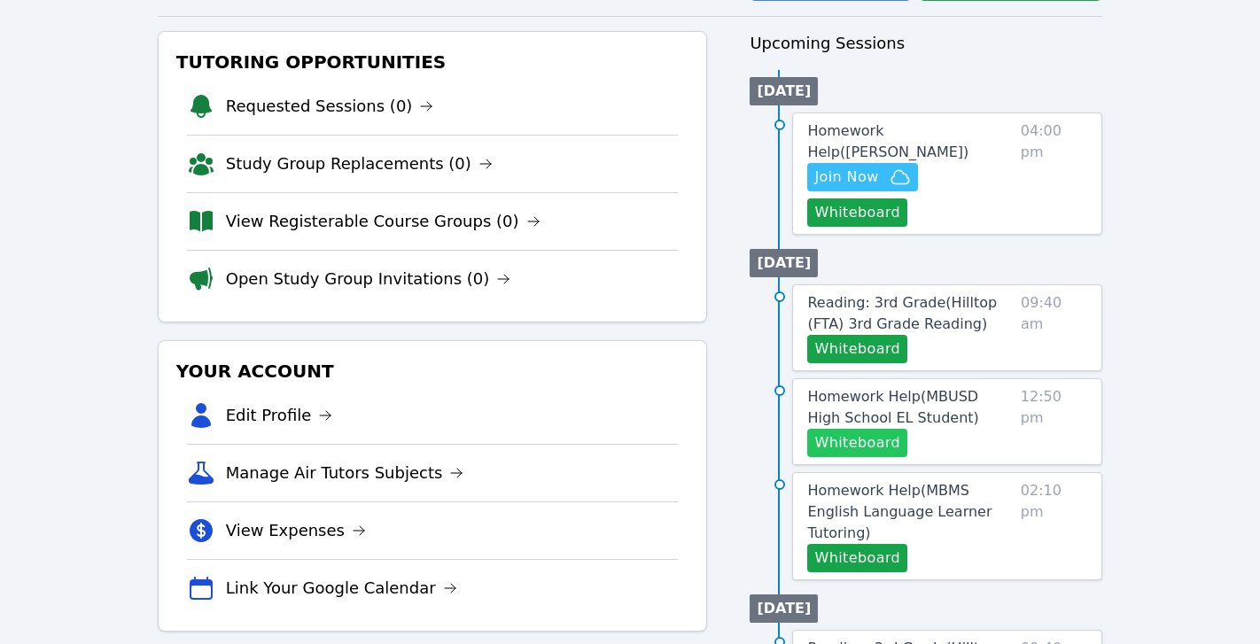
click at [869, 429] on button "Whiteboard" at bounding box center [857, 443] width 100 height 28
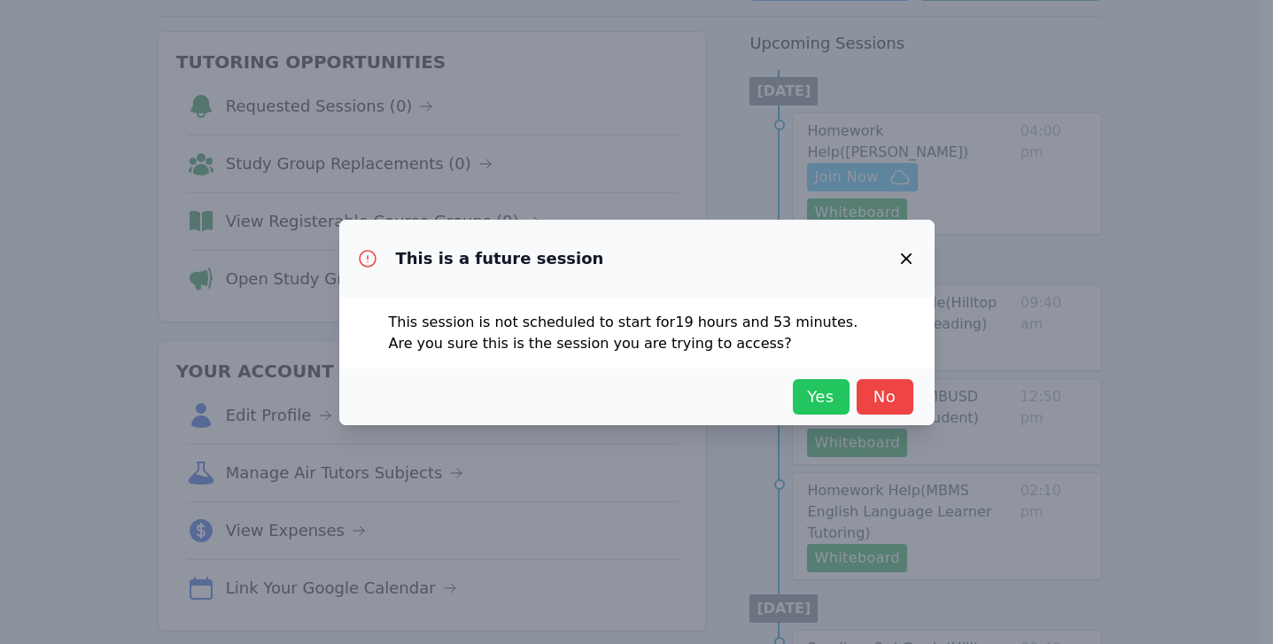
click at [822, 388] on span "Yes" at bounding box center [821, 397] width 39 height 25
